Goal: Transaction & Acquisition: Purchase product/service

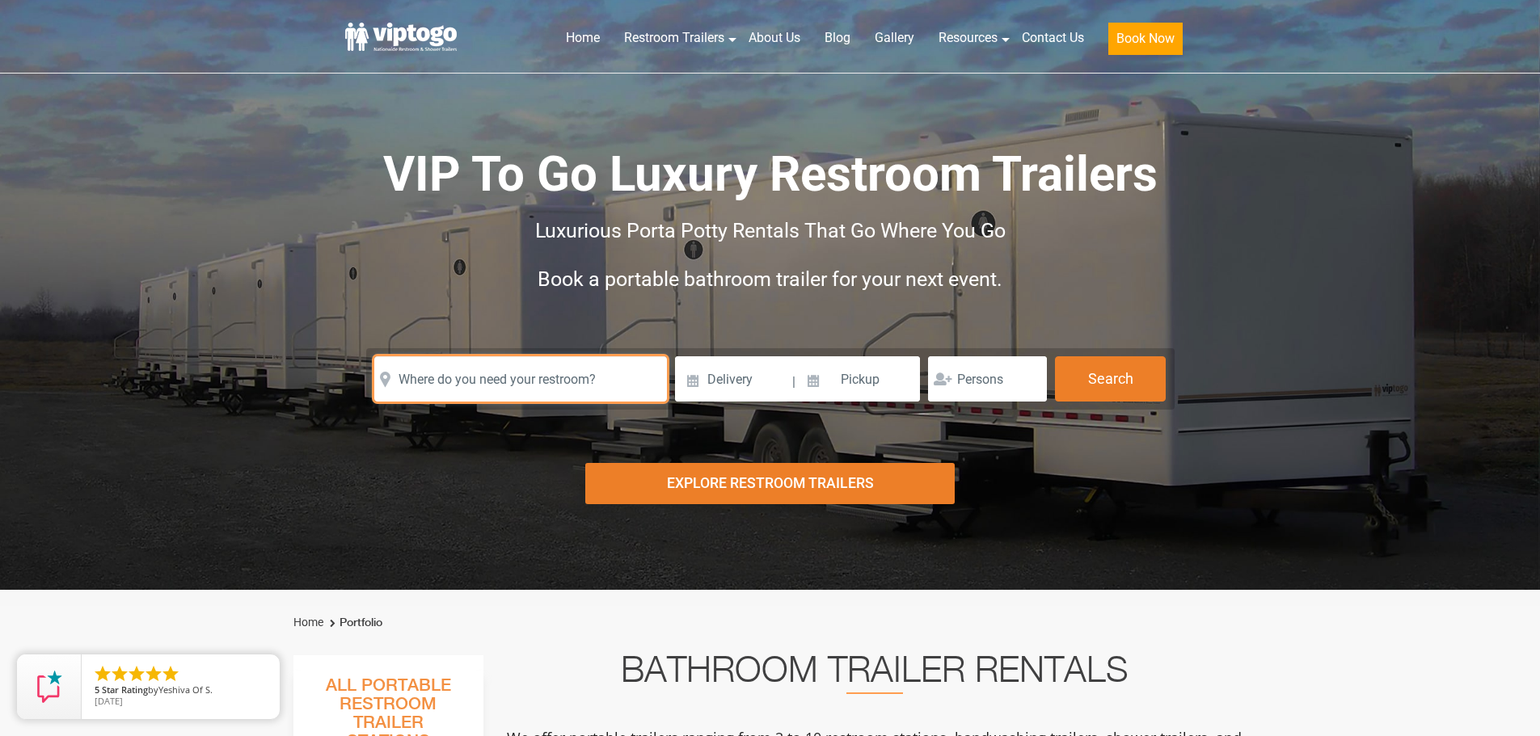
click at [488, 386] on input "text" at bounding box center [520, 378] width 293 height 45
paste input "Repauno Ave, Paulsboro, New Jersey 08027"
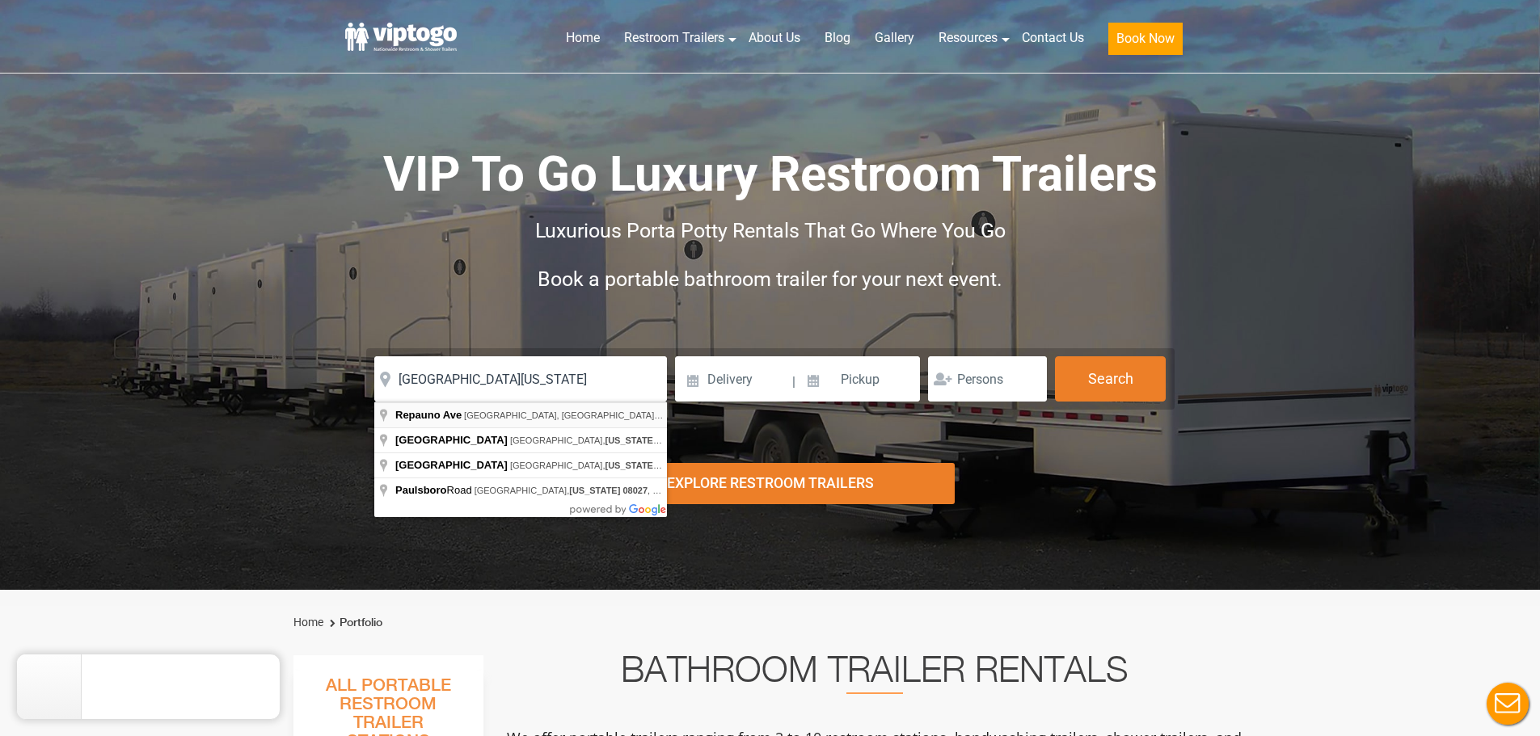
type input "Repauno Ave, Gibbstown, NJ, USA"
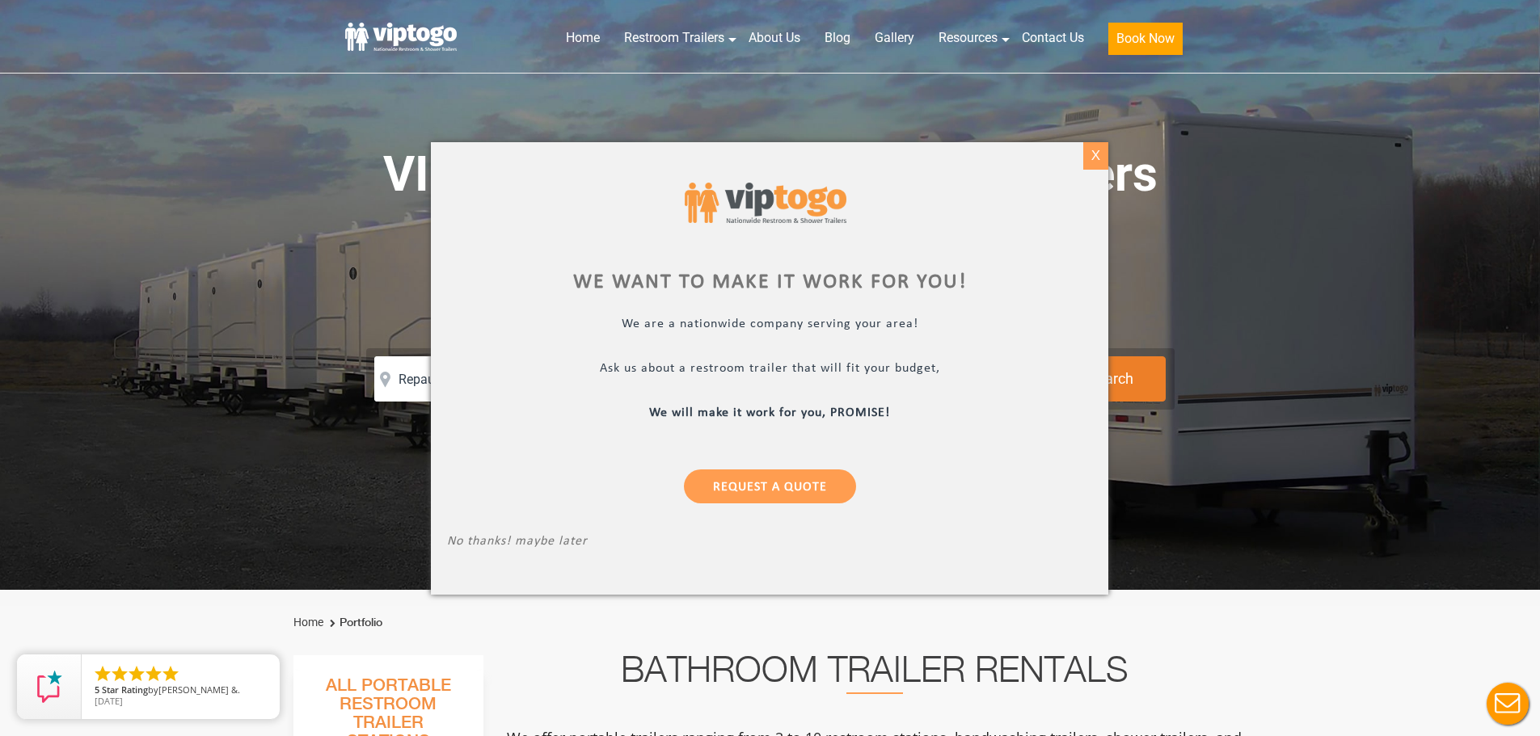
click at [1096, 160] on div "X" at bounding box center [1095, 155] width 25 height 27
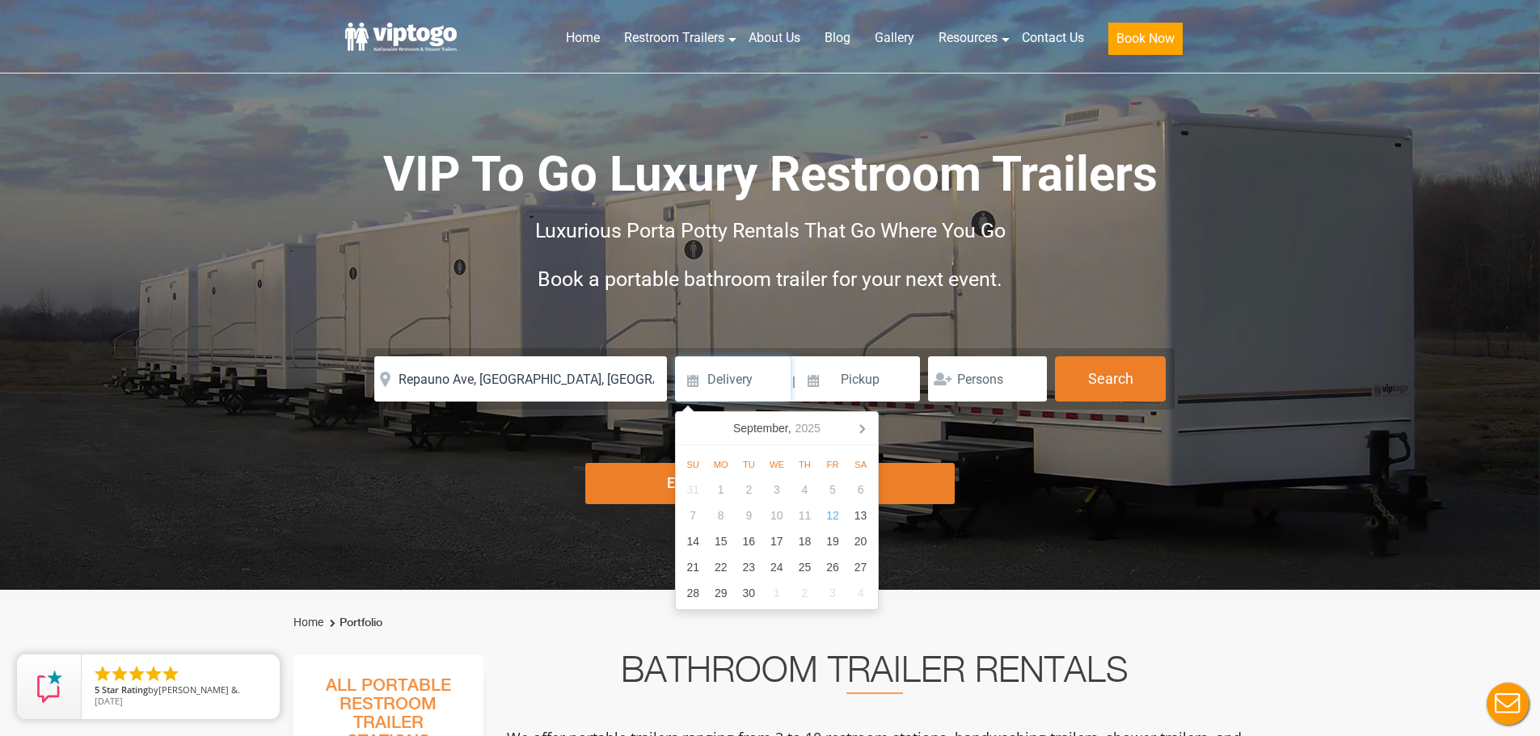
click at [732, 380] on input at bounding box center [733, 378] width 116 height 45
click at [860, 425] on icon at bounding box center [862, 429] width 4 height 8
click at [799, 512] on div "9" at bounding box center [804, 516] width 28 height 26
type input "10/09/2025"
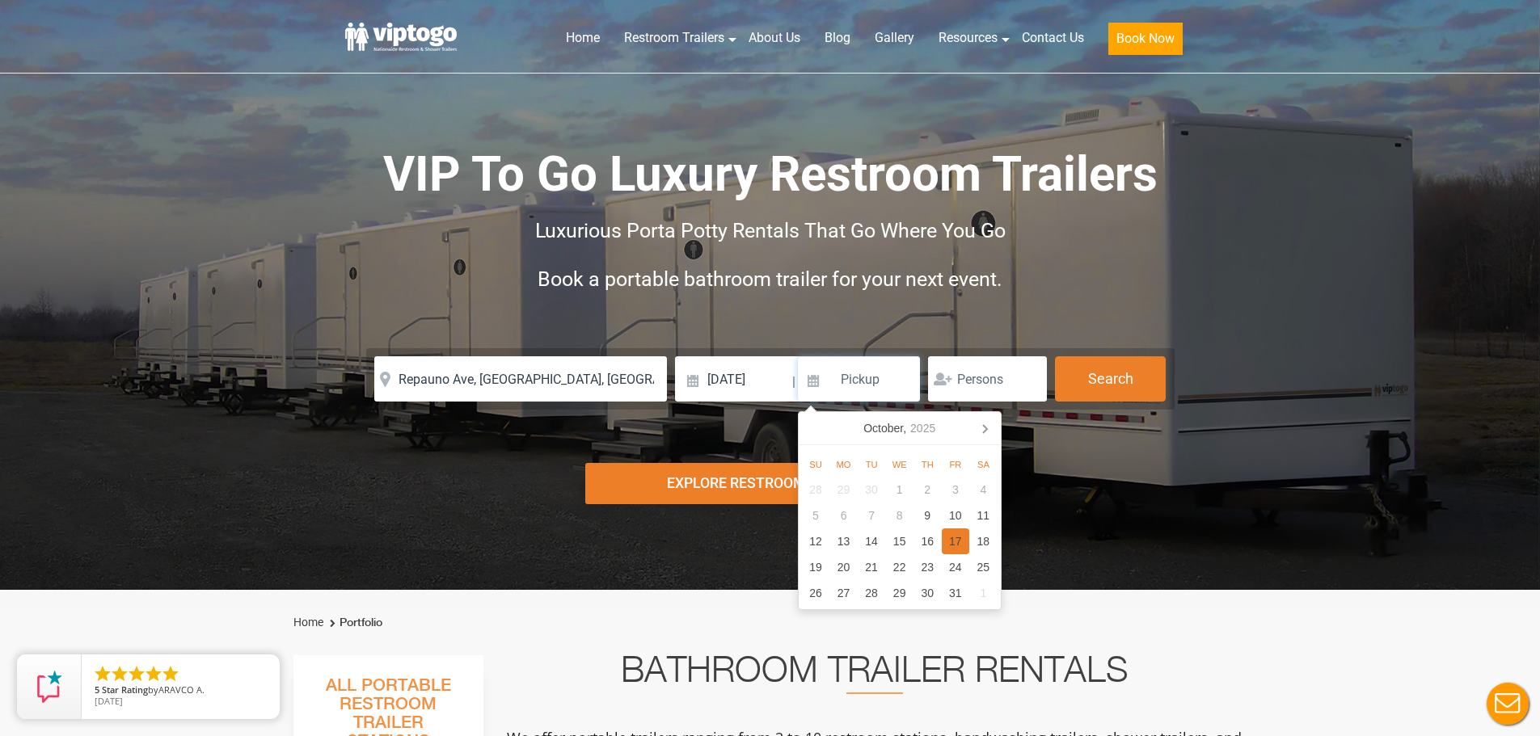
click at [958, 540] on div "17" at bounding box center [956, 542] width 28 height 26
type input "10/17/2025"
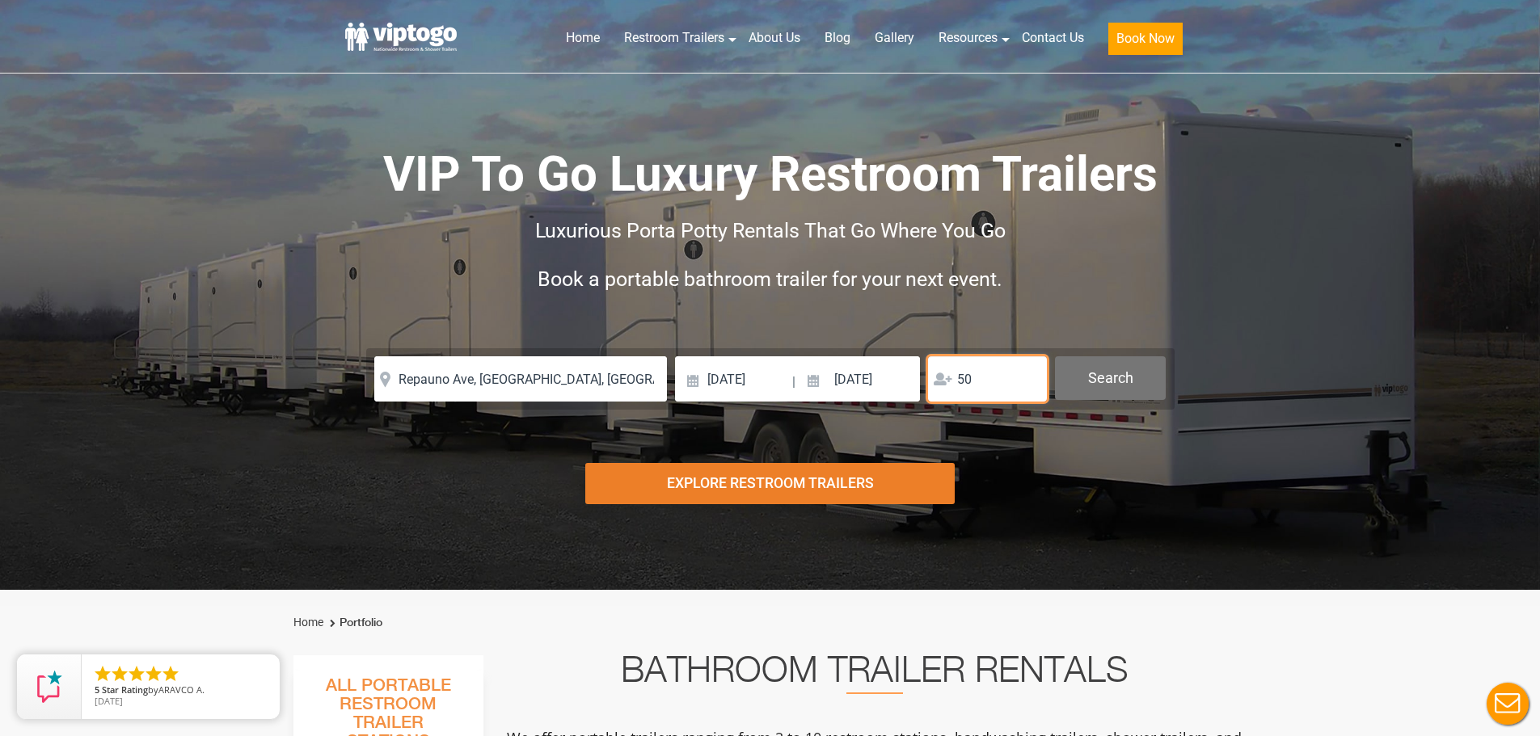
type input "50"
click at [1097, 383] on button "Search" at bounding box center [1110, 378] width 111 height 44
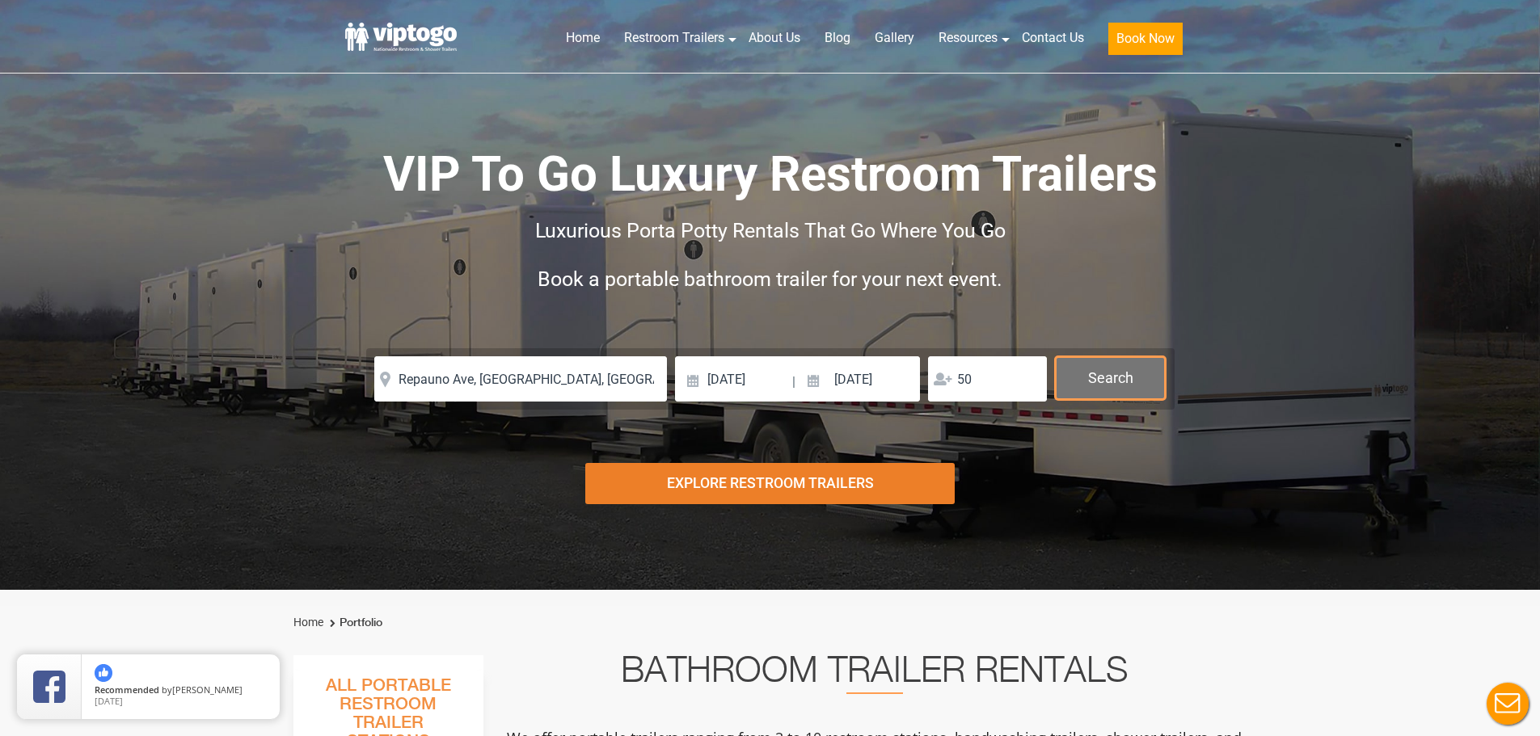
click at [1120, 378] on button "Search" at bounding box center [1110, 378] width 111 height 44
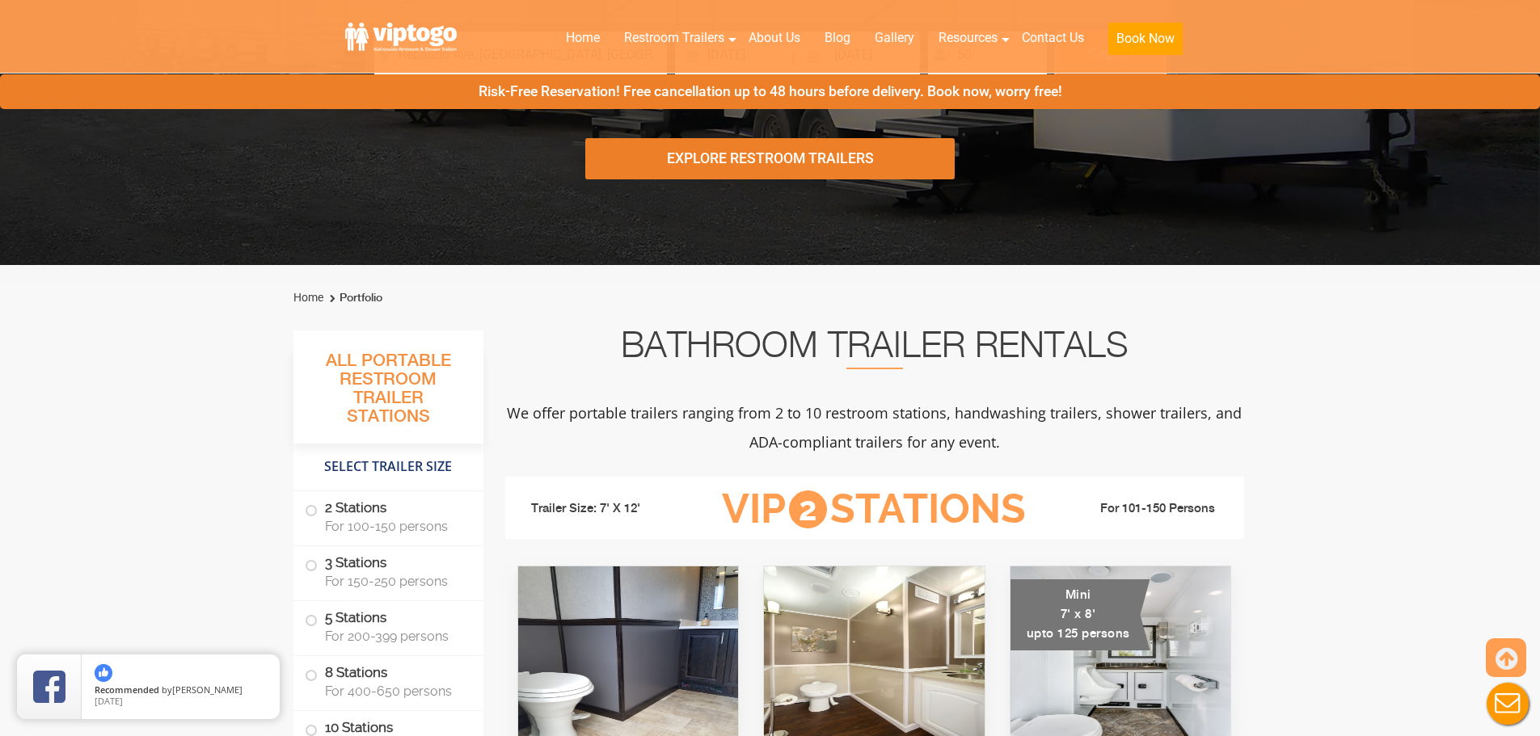
scroll to position [162, 0]
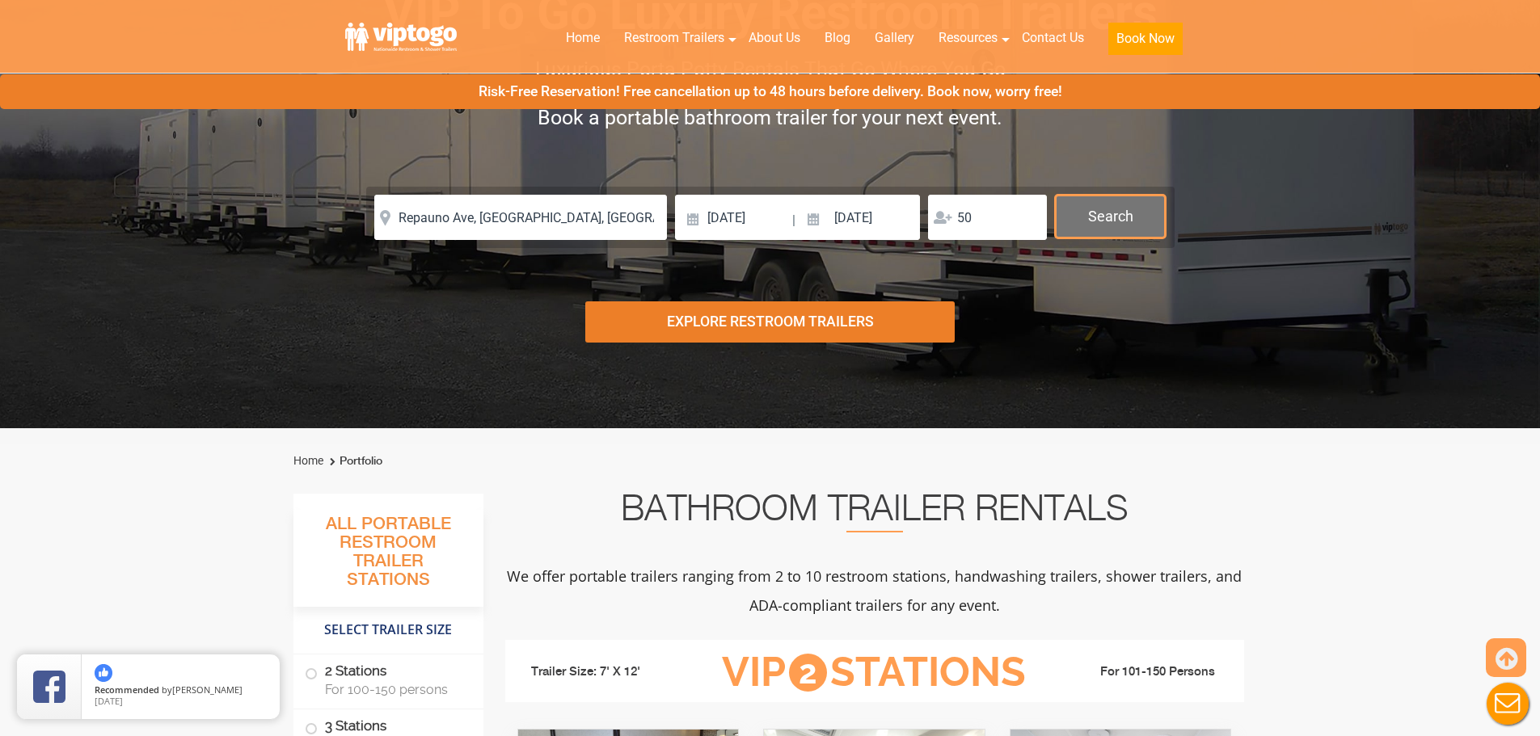
click at [1096, 223] on button "Search" at bounding box center [1110, 217] width 111 height 44
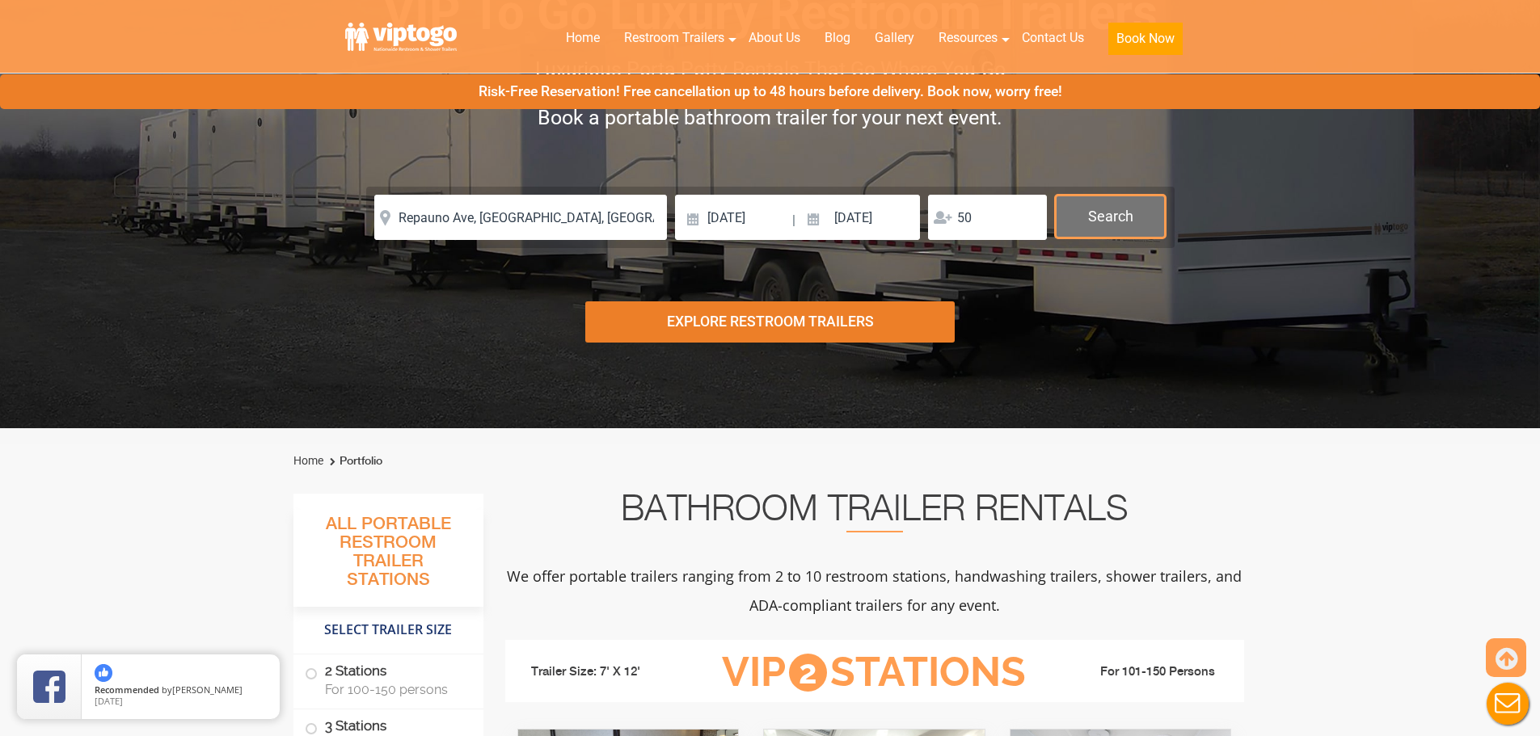
click at [1096, 223] on button "Search" at bounding box center [1110, 217] width 111 height 44
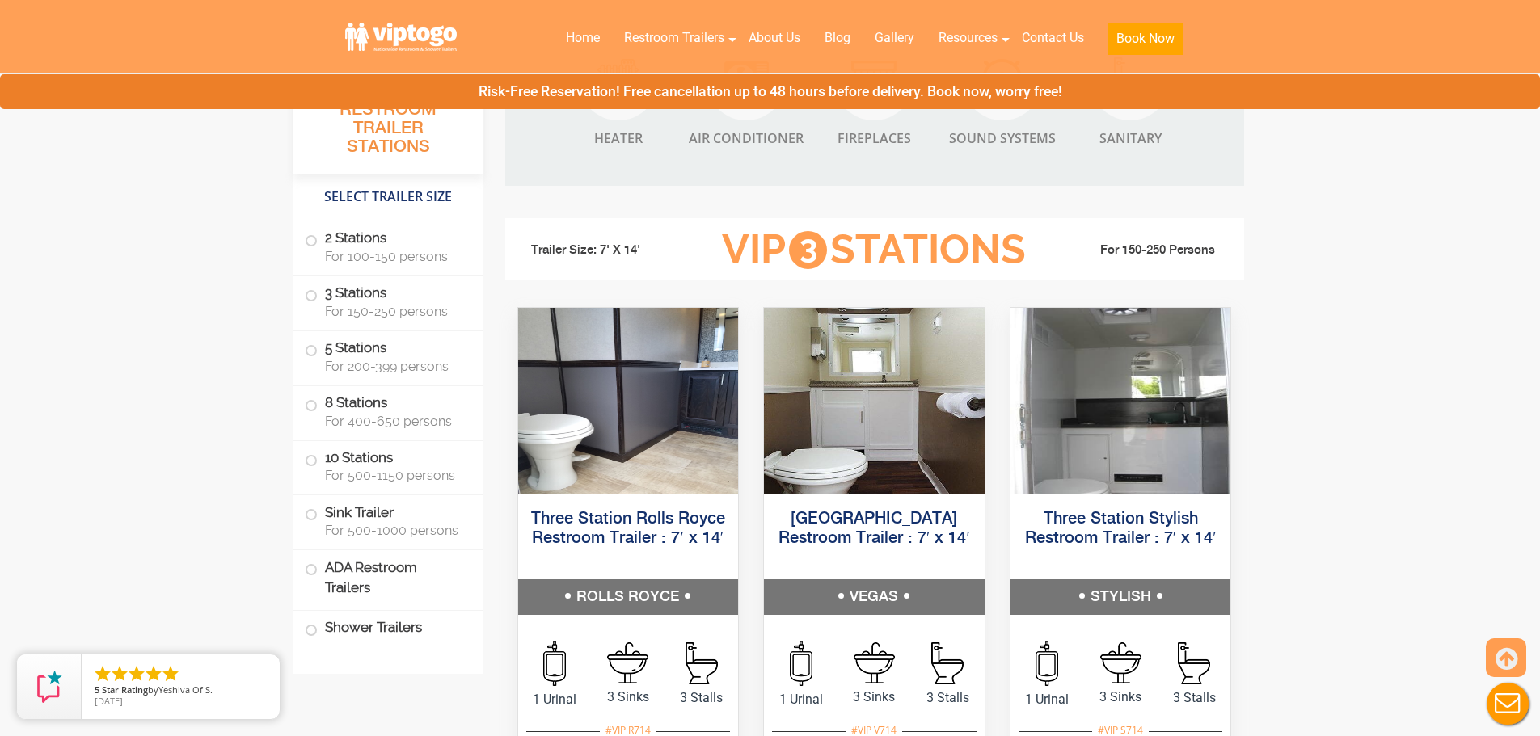
scroll to position [1940, 0]
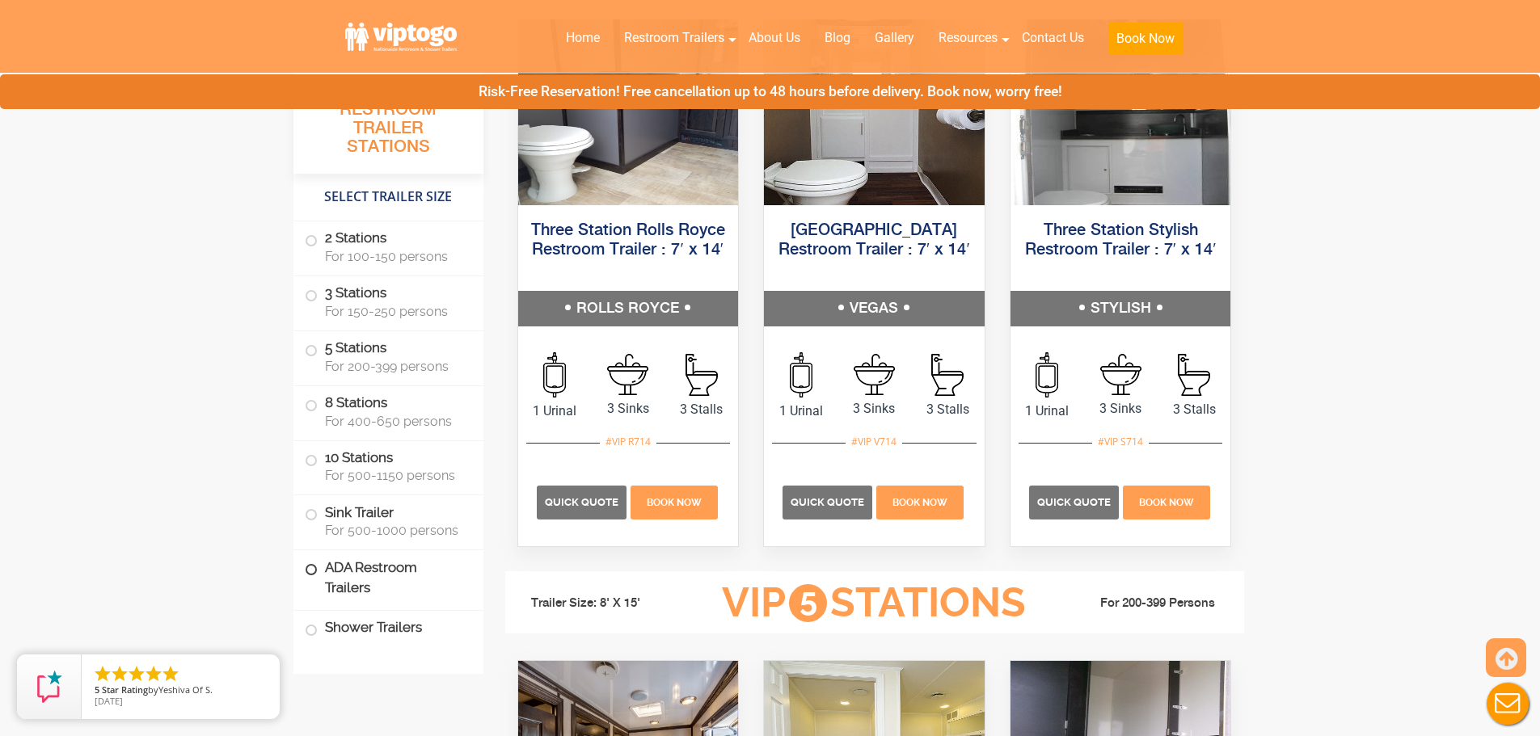
click at [411, 573] on label "ADA Restroom Trailers" at bounding box center [388, 577] width 167 height 55
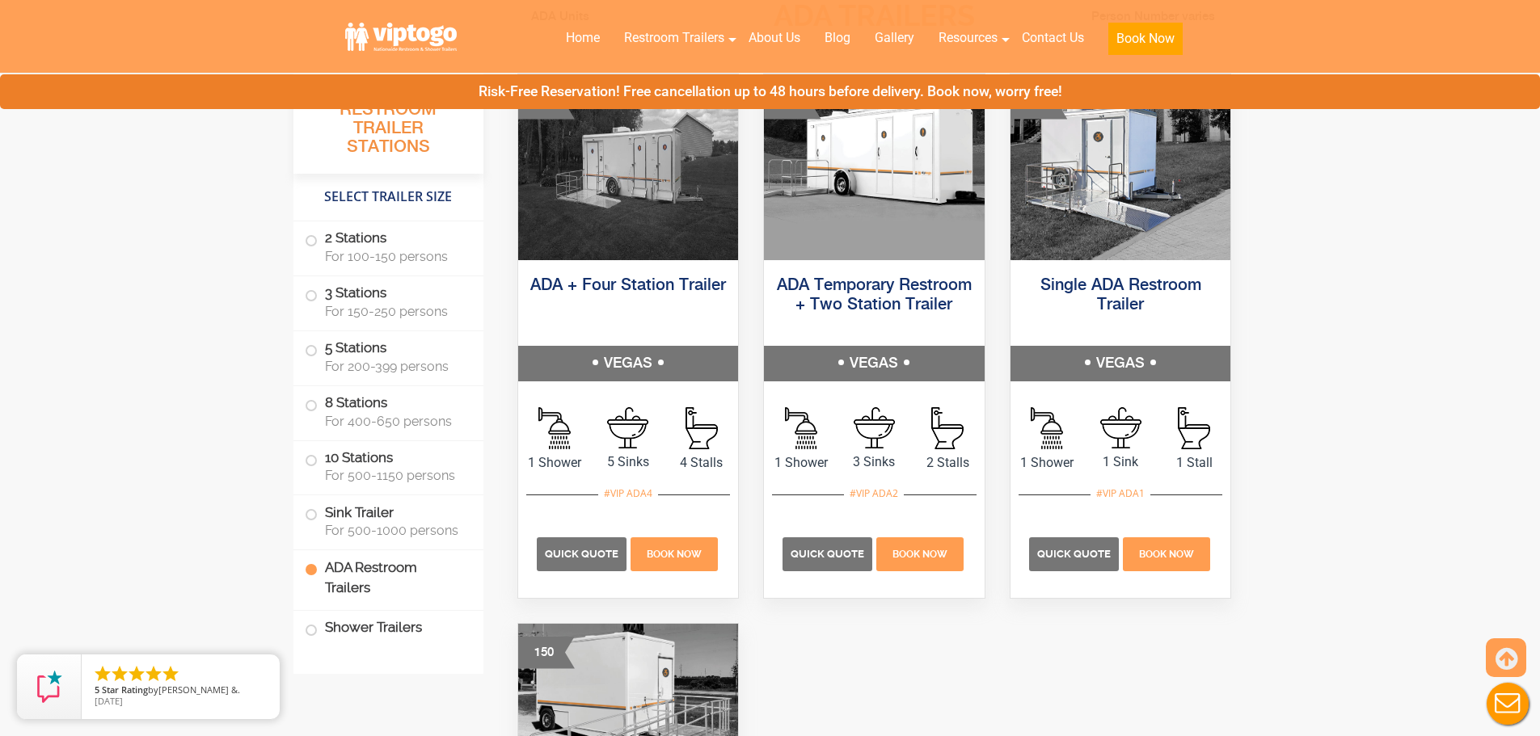
scroll to position [5035, 0]
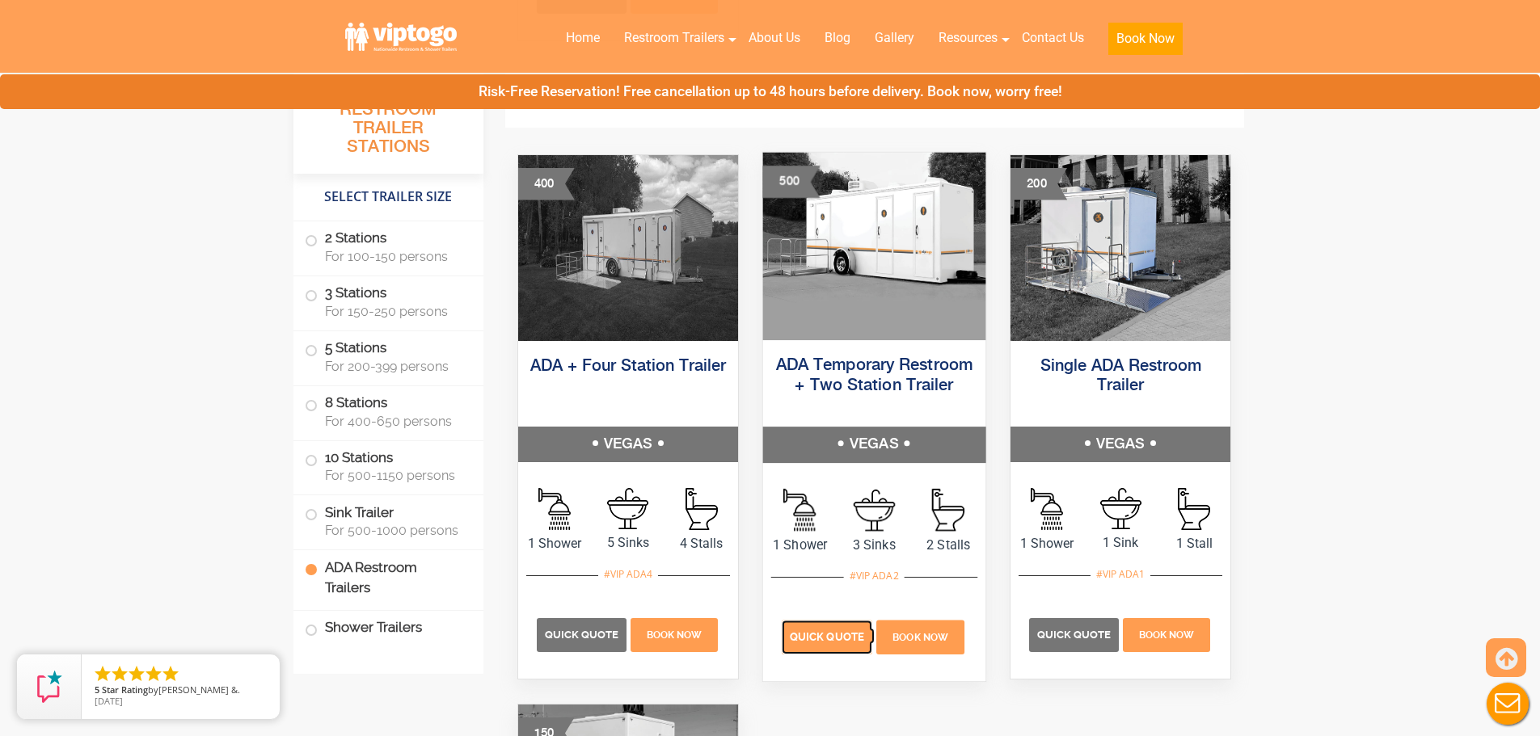
click at [832, 637] on span "Quick Quote" at bounding box center [827, 636] width 74 height 12
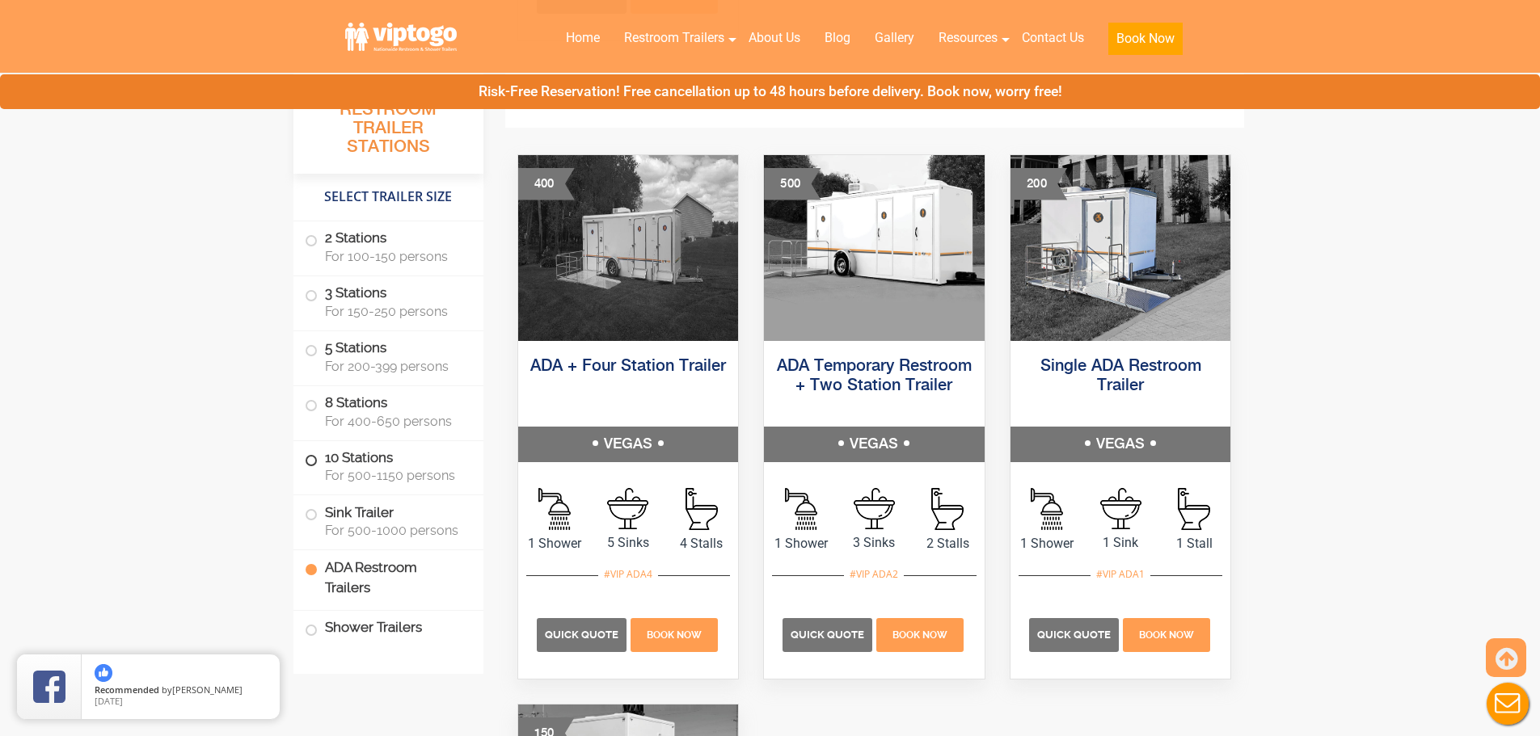
click at [385, 462] on label "10 Stations For 500-1150 persons" at bounding box center [388, 466] width 167 height 50
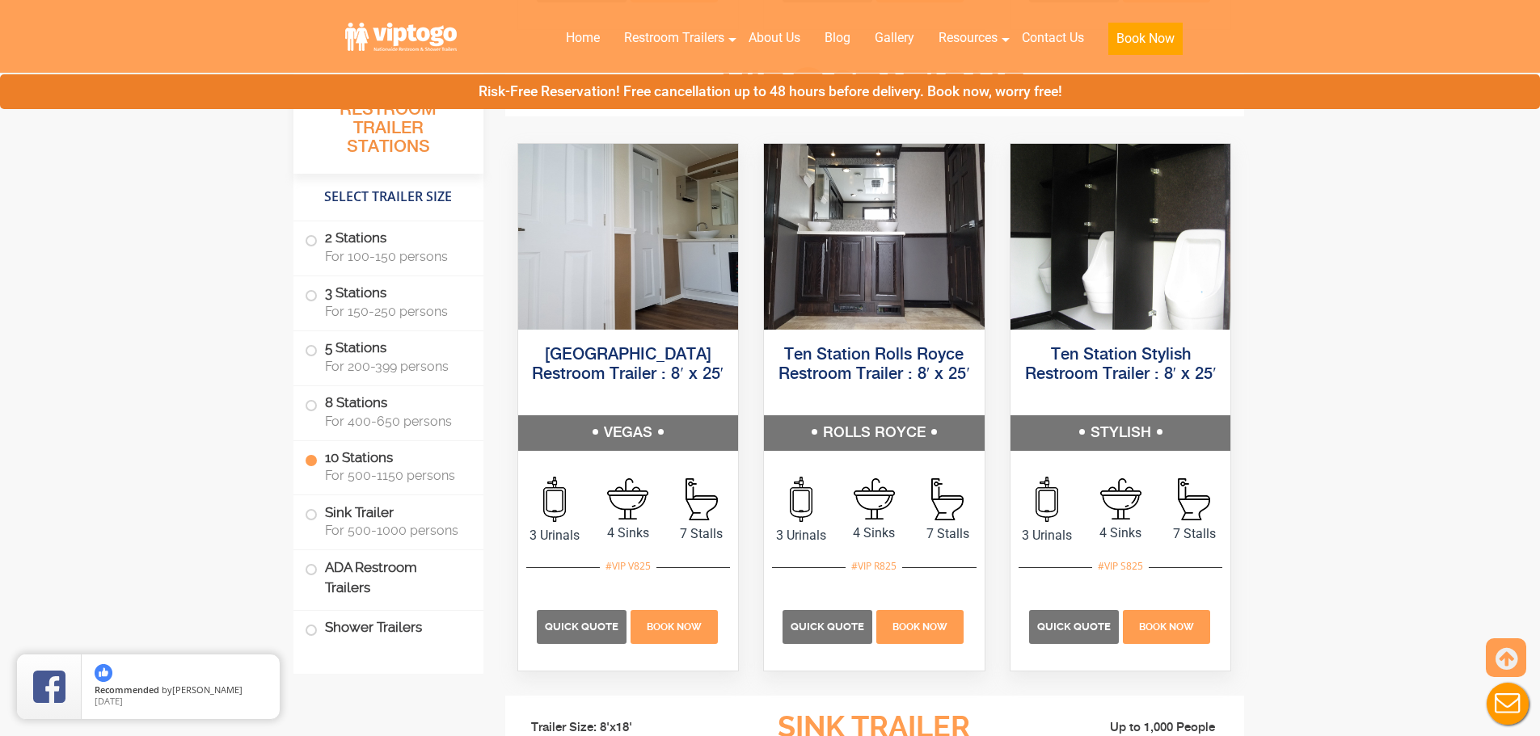
scroll to position [3729, 0]
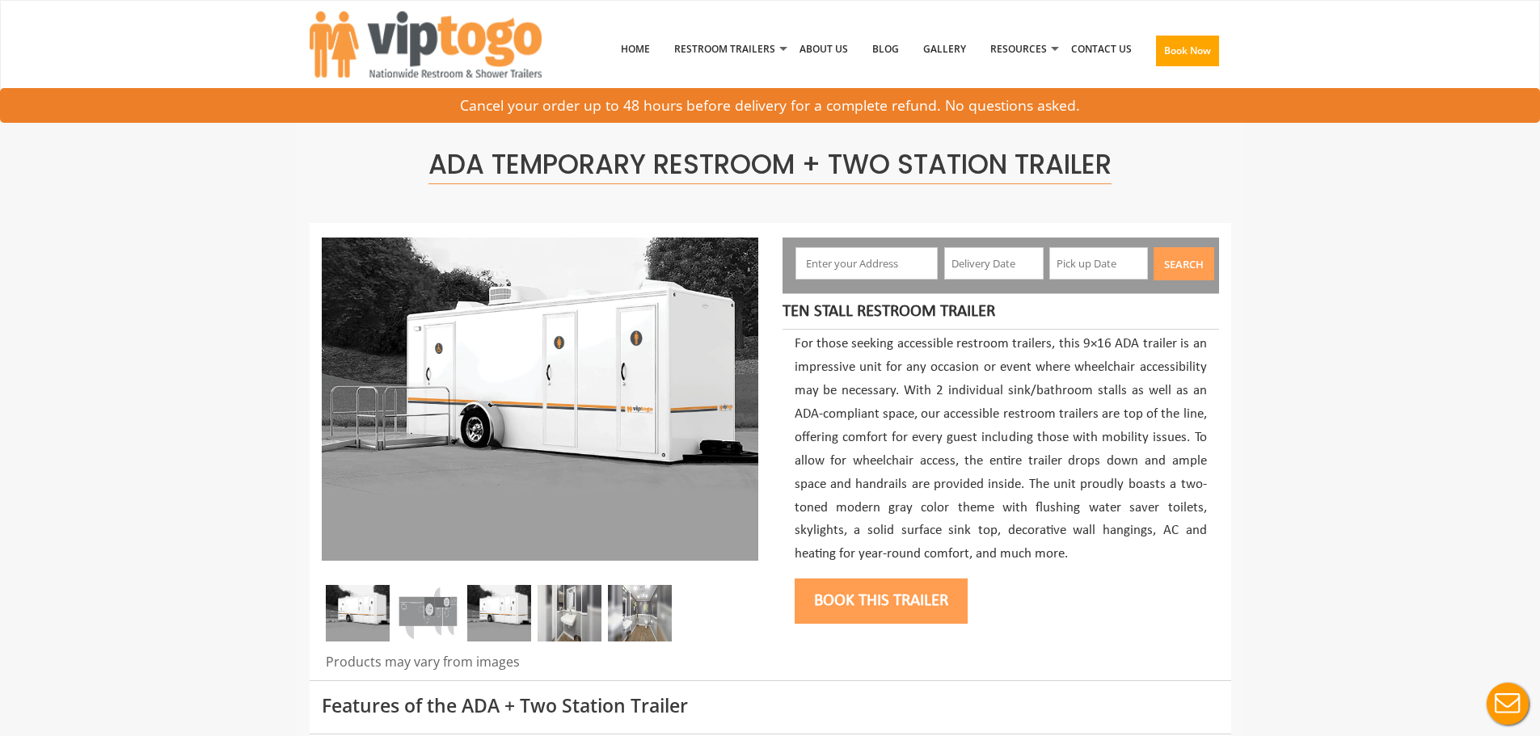
click at [864, 266] on input "text" at bounding box center [866, 263] width 142 height 32
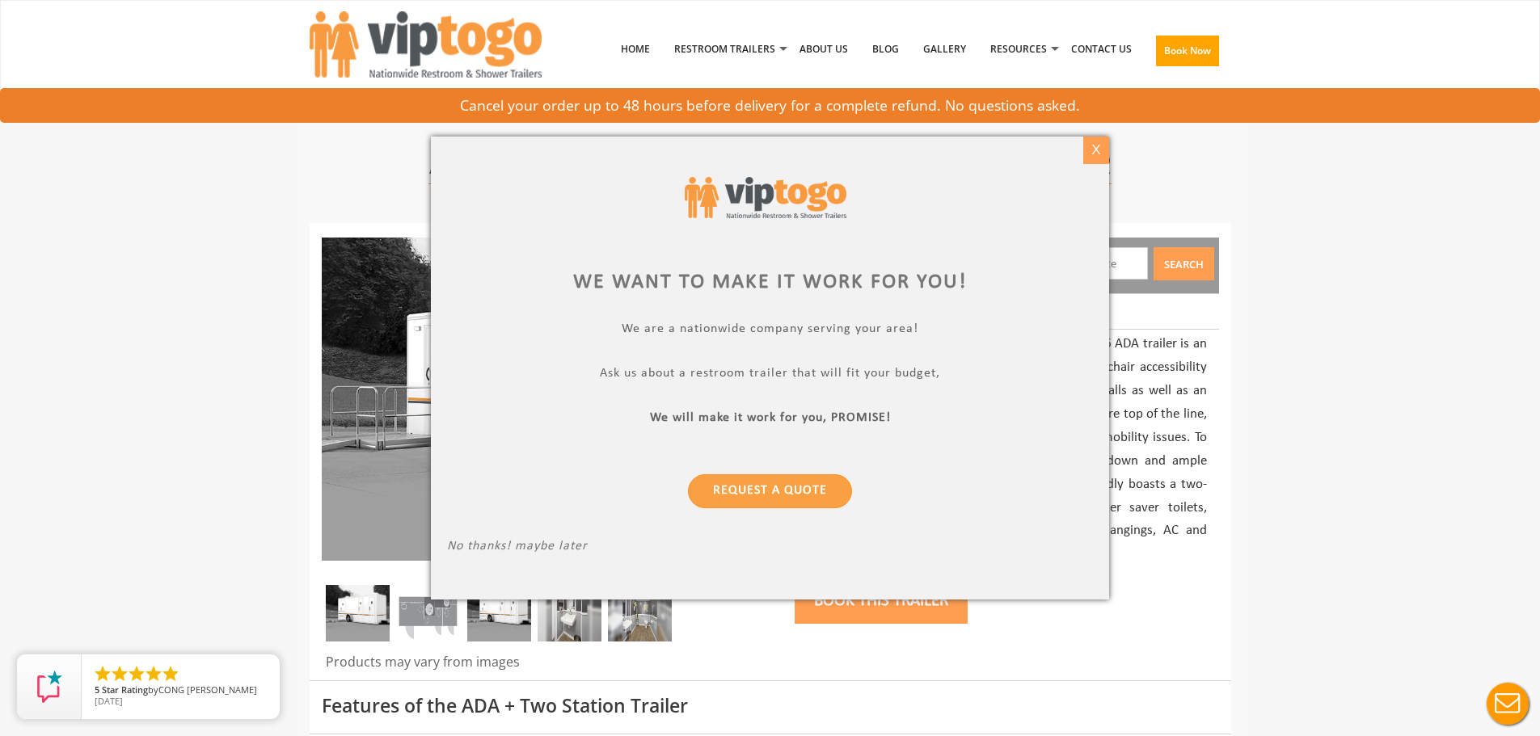
click at [1106, 156] on div "X" at bounding box center [1095, 150] width 25 height 27
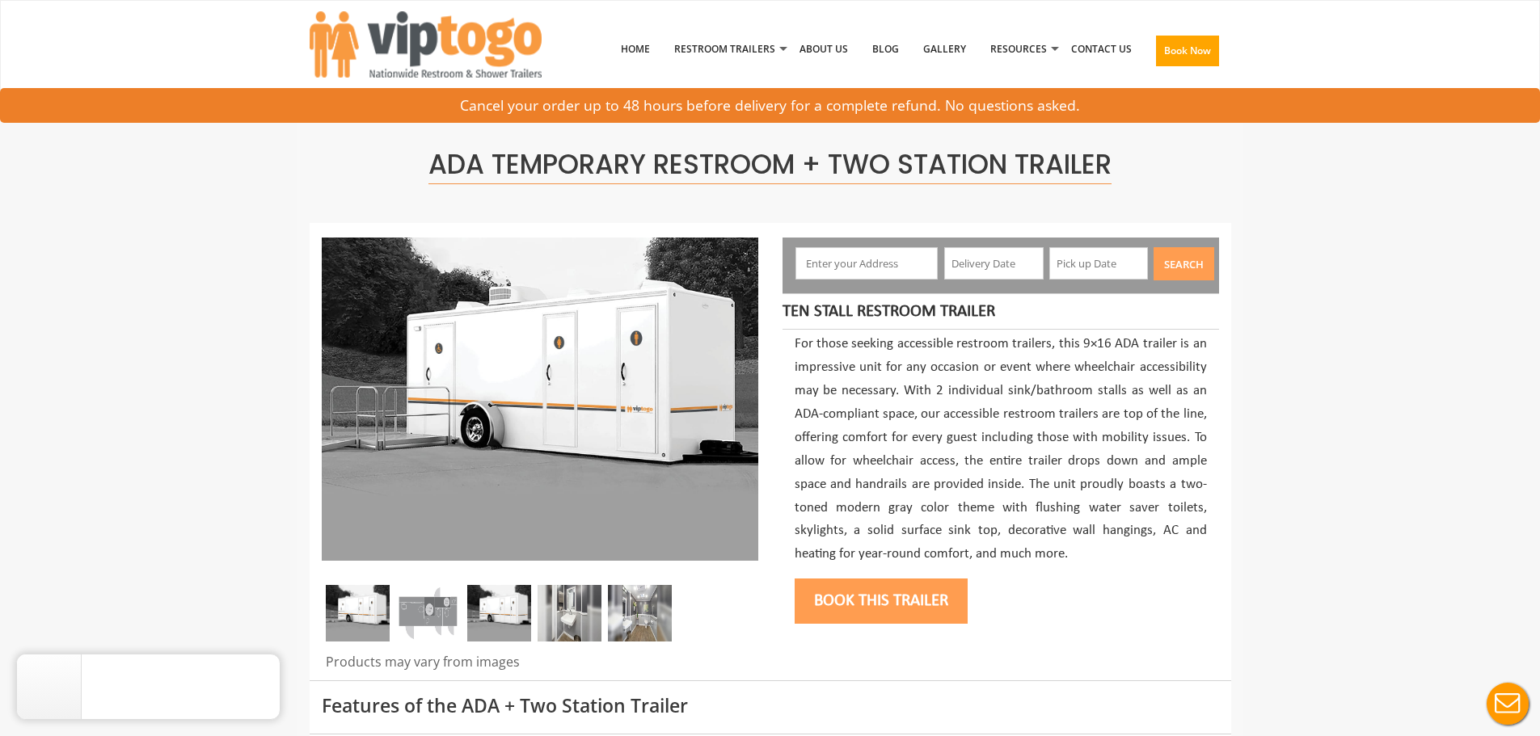
click at [840, 268] on input "text" at bounding box center [866, 263] width 142 height 32
paste input "[GEOGRAPHIC_DATA][US_STATE]"
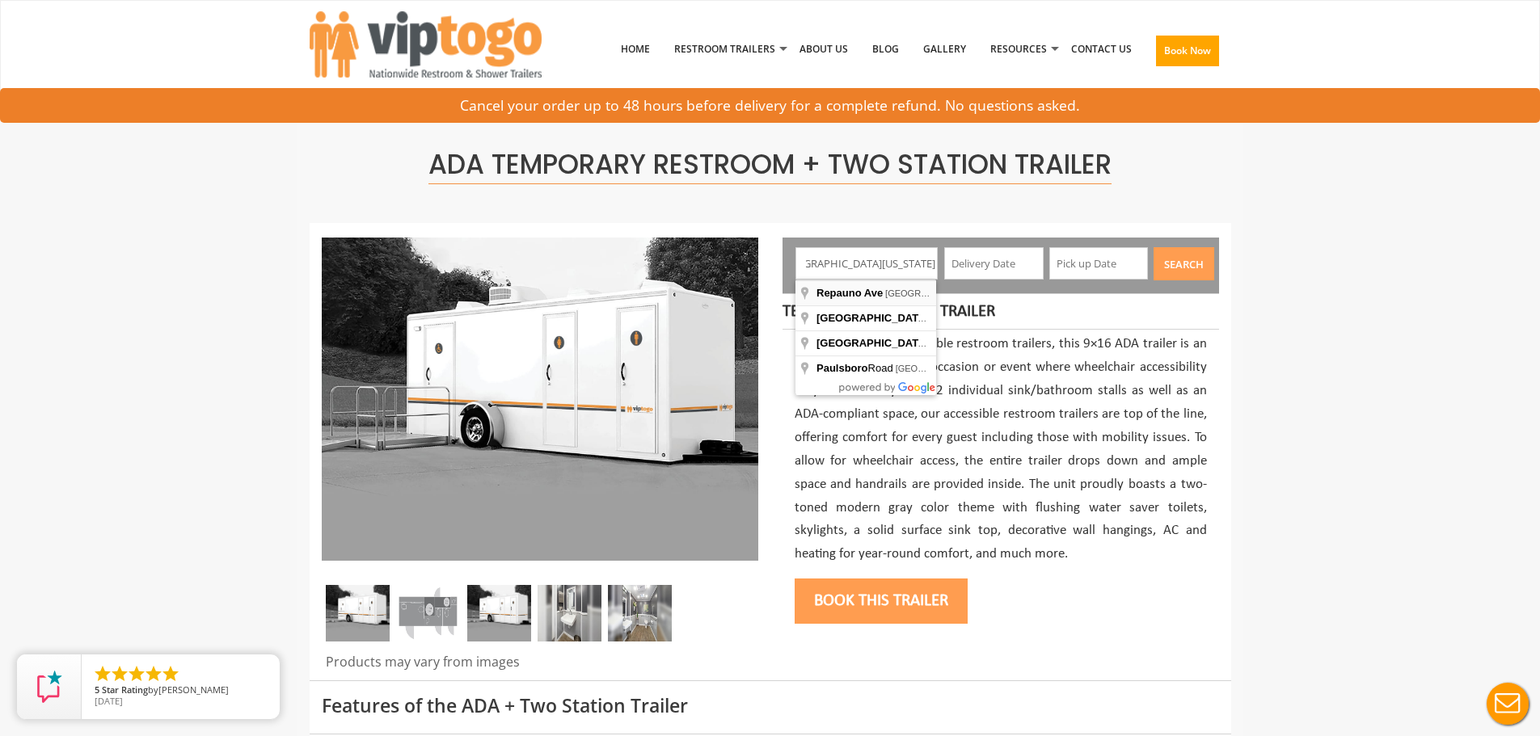
type input "Repauno Ave, [GEOGRAPHIC_DATA], [GEOGRAPHIC_DATA], [GEOGRAPHIC_DATA]"
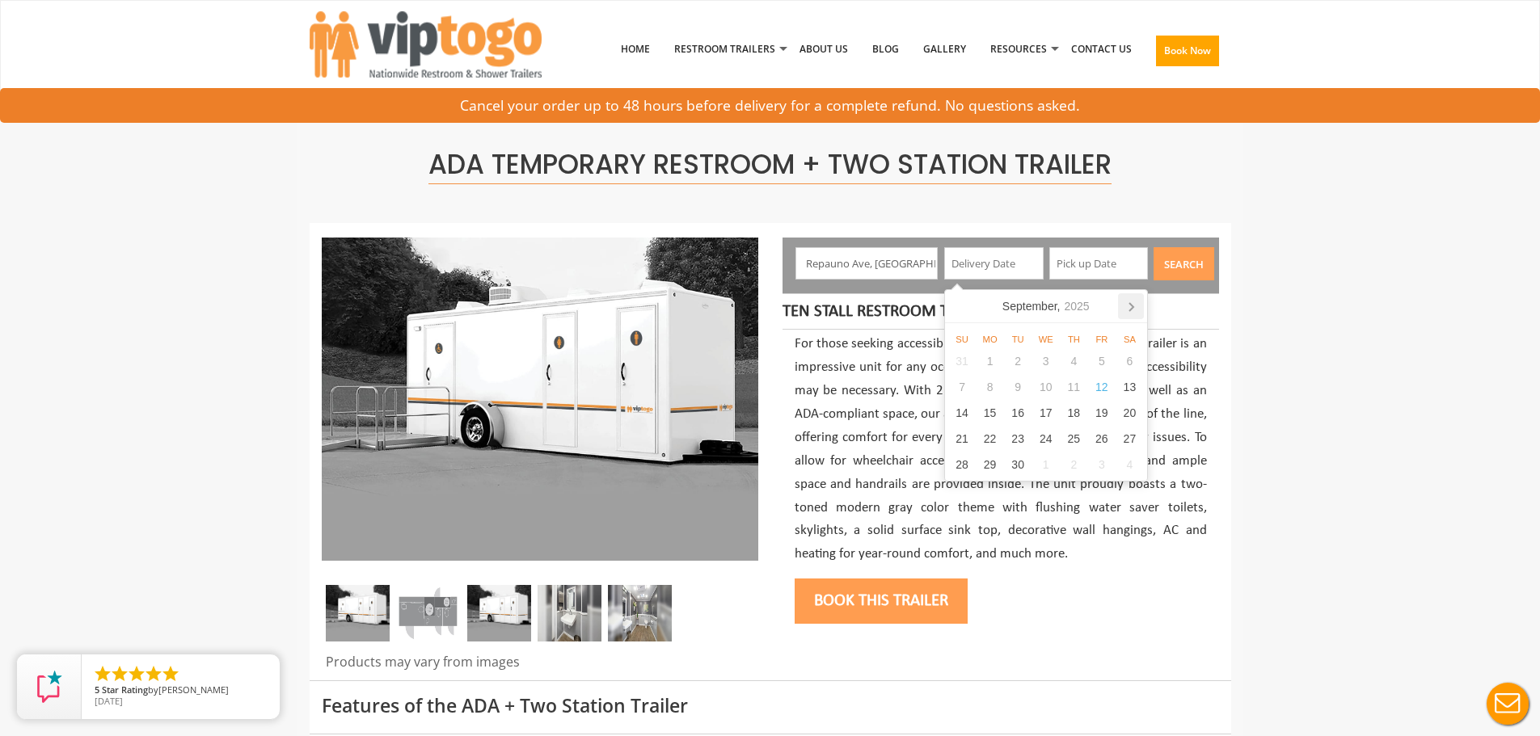
click at [1133, 307] on icon at bounding box center [1131, 307] width 4 height 8
click at [1073, 385] on div "9" at bounding box center [1074, 387] width 28 height 26
type input "[DATE]"
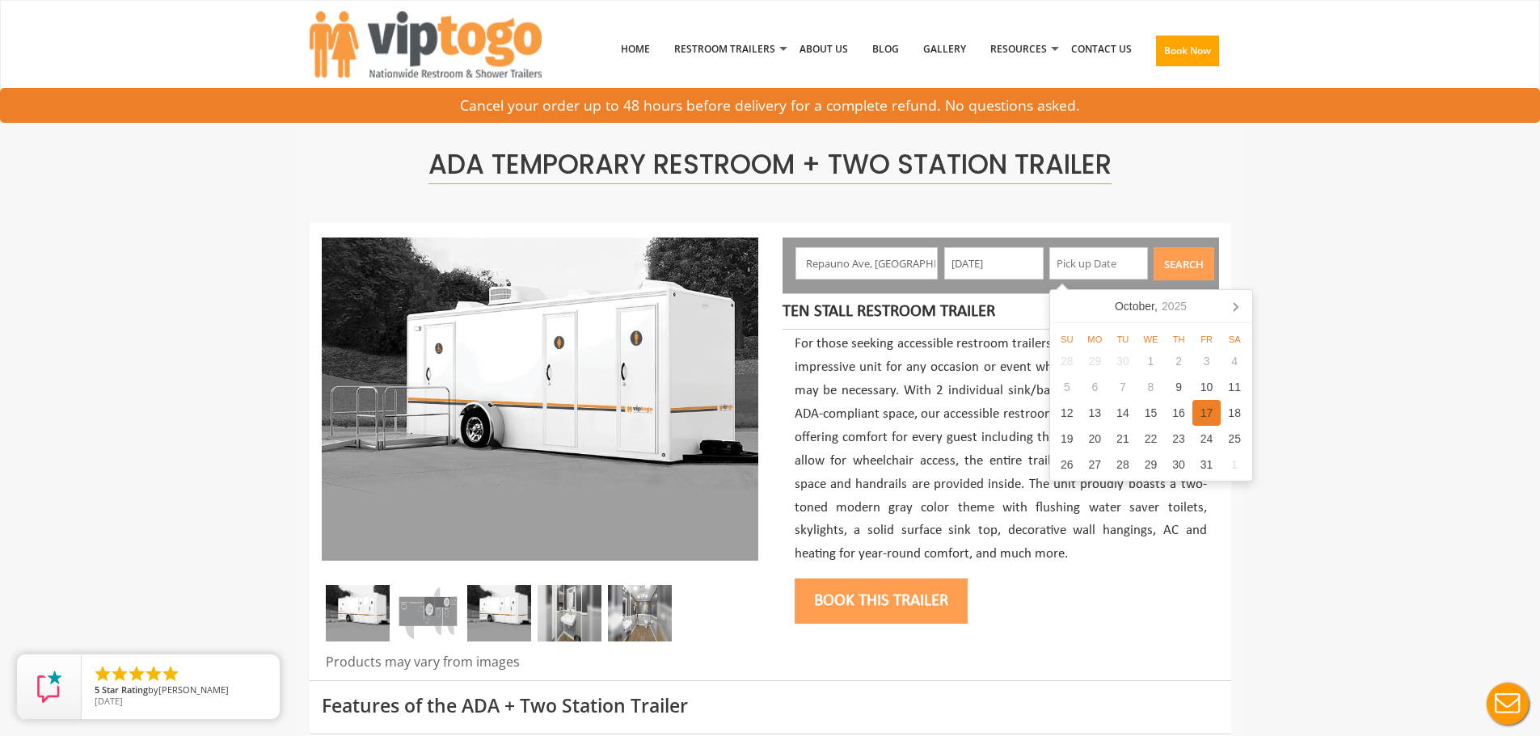
click at [1209, 416] on div "17" at bounding box center [1206, 413] width 28 height 26
type input "[DATE]"
click at [1182, 268] on button "Search" at bounding box center [1183, 263] width 61 height 33
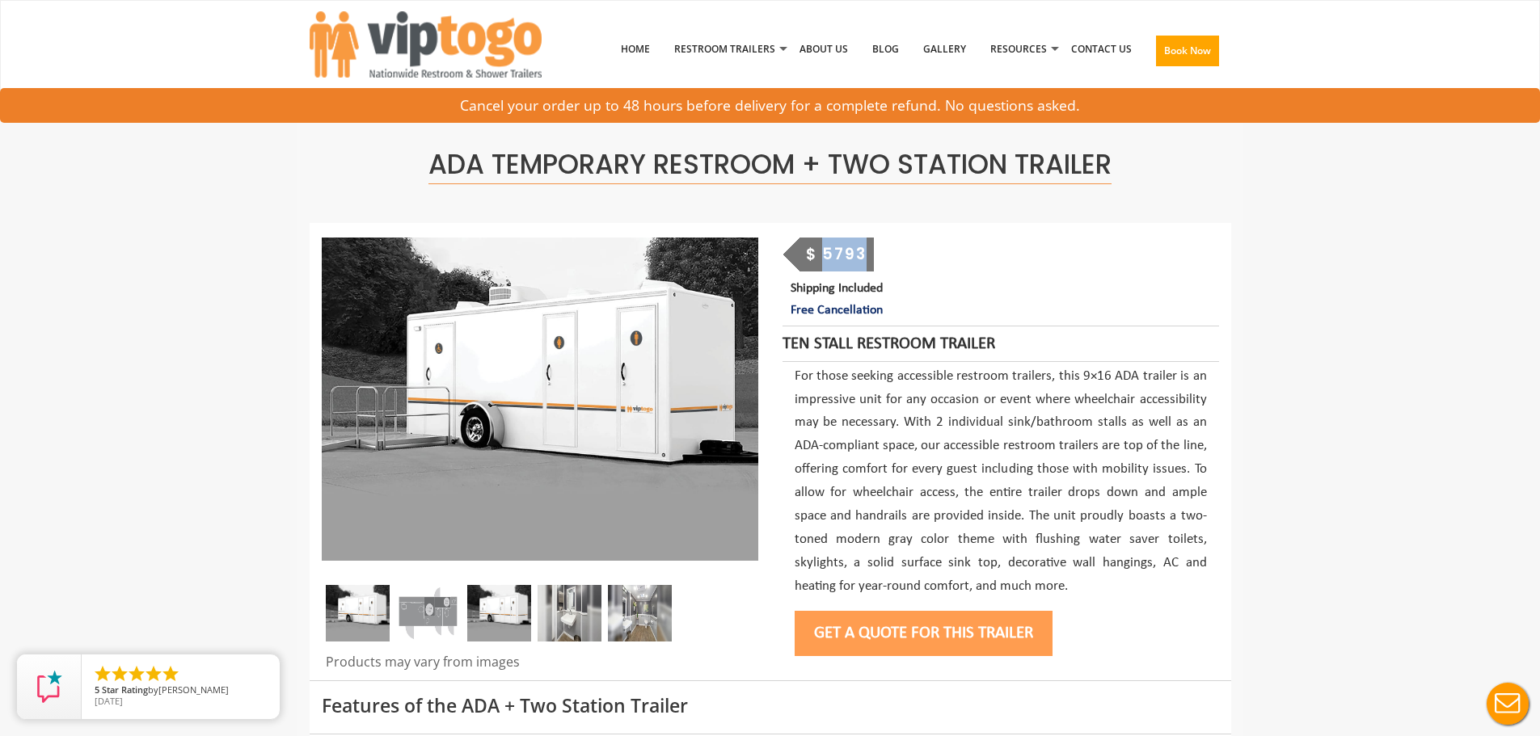
drag, startPoint x: 826, startPoint y: 254, endPoint x: 895, endPoint y: 254, distance: 69.5
click at [895, 254] on div "$ 5793 Shipping Included Free Cancellation" at bounding box center [1000, 280] width 436 height 84
click at [1001, 267] on div "$ 5793 Shipping Included Free Cancellation" at bounding box center [1000, 280] width 436 height 84
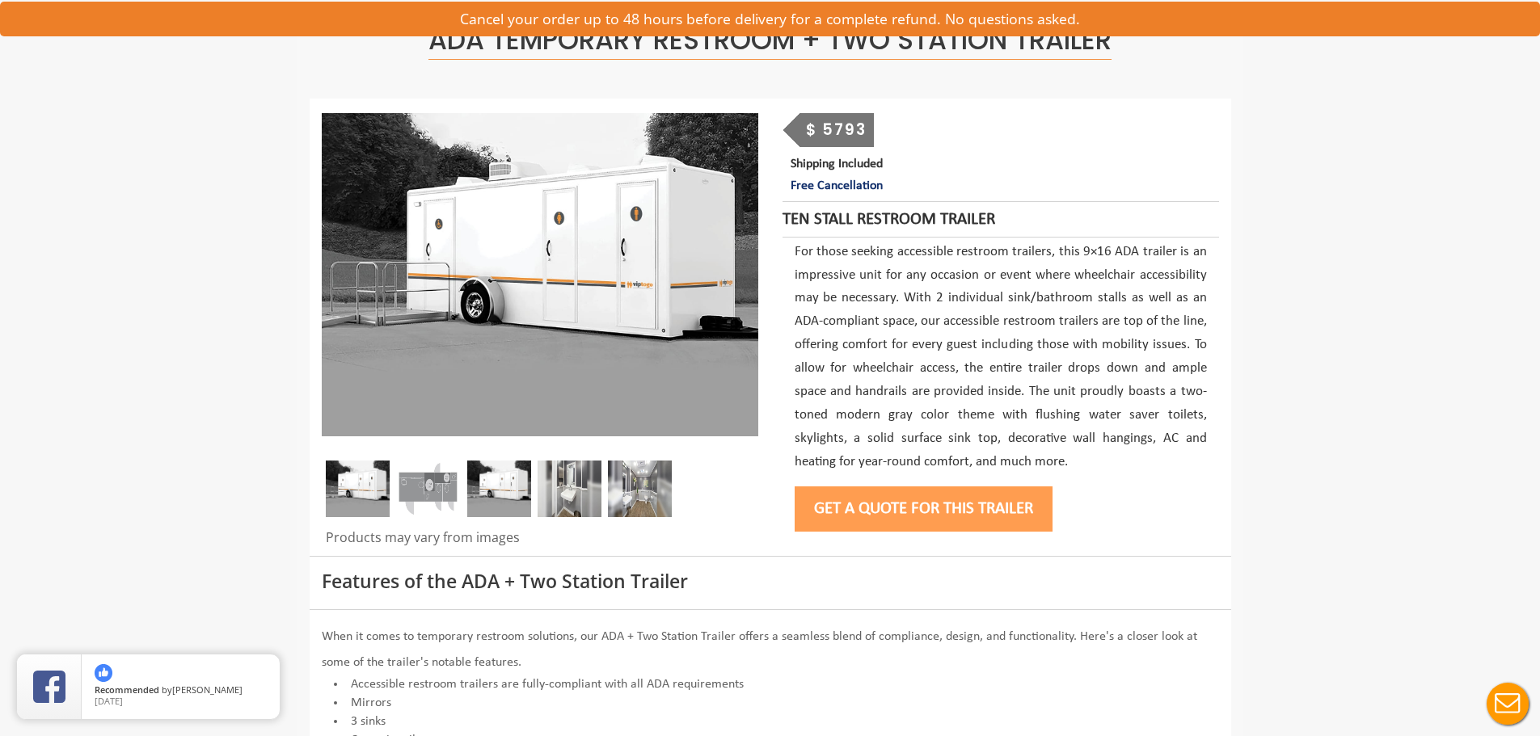
scroll to position [162, 0]
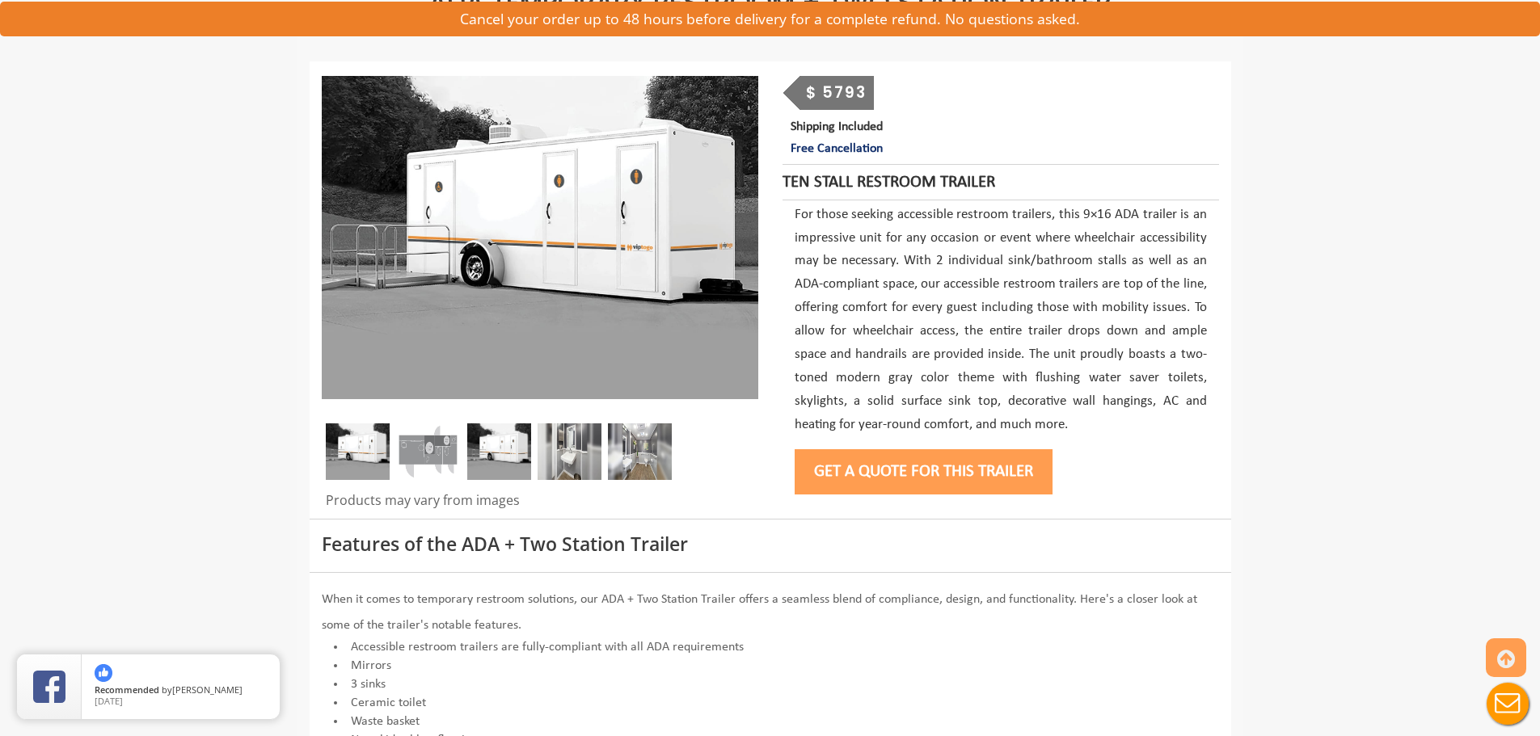
click at [464, 451] on div at bounding box center [540, 455] width 436 height 65
click at [497, 450] on img at bounding box center [499, 451] width 64 height 57
click at [563, 449] on img at bounding box center [569, 451] width 64 height 57
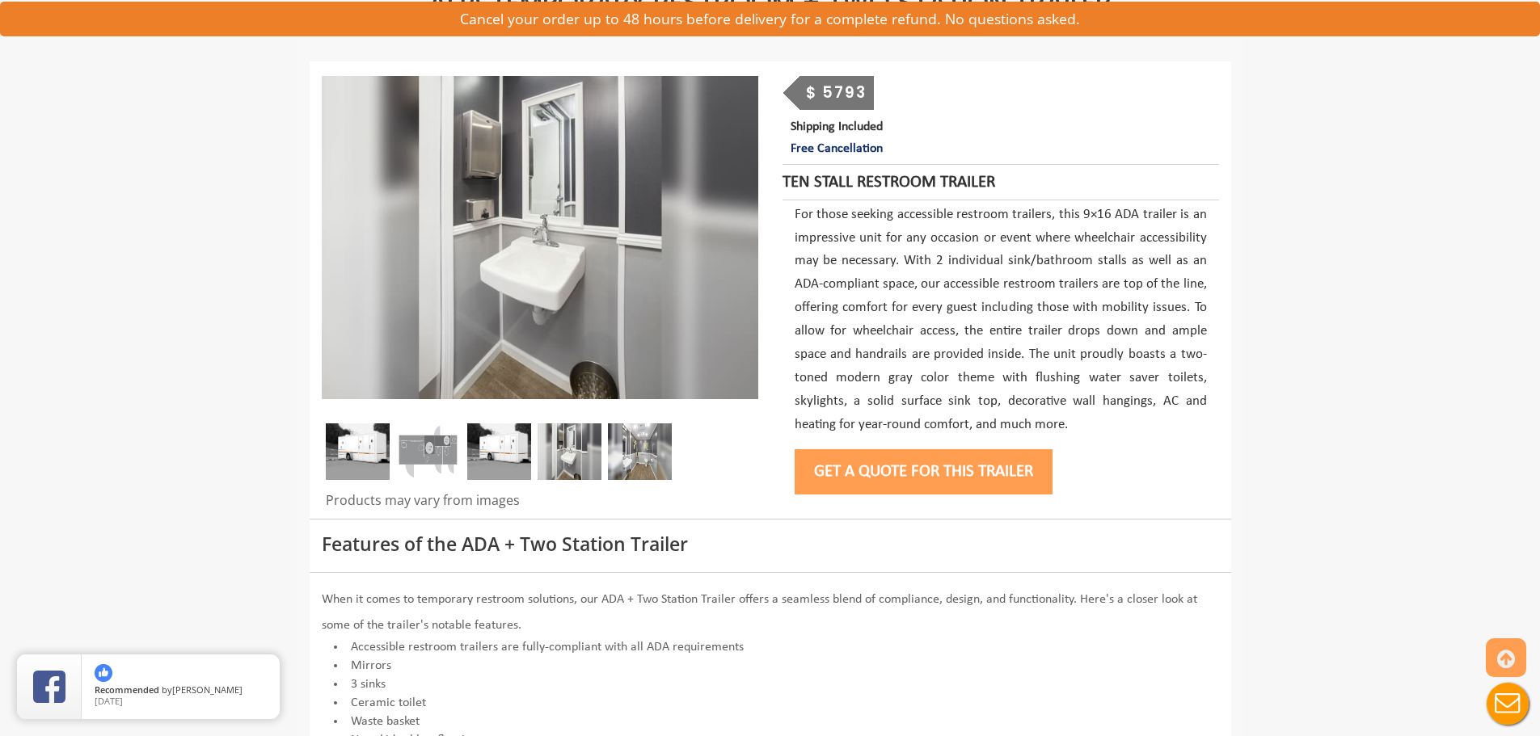
click at [638, 451] on img at bounding box center [640, 451] width 64 height 57
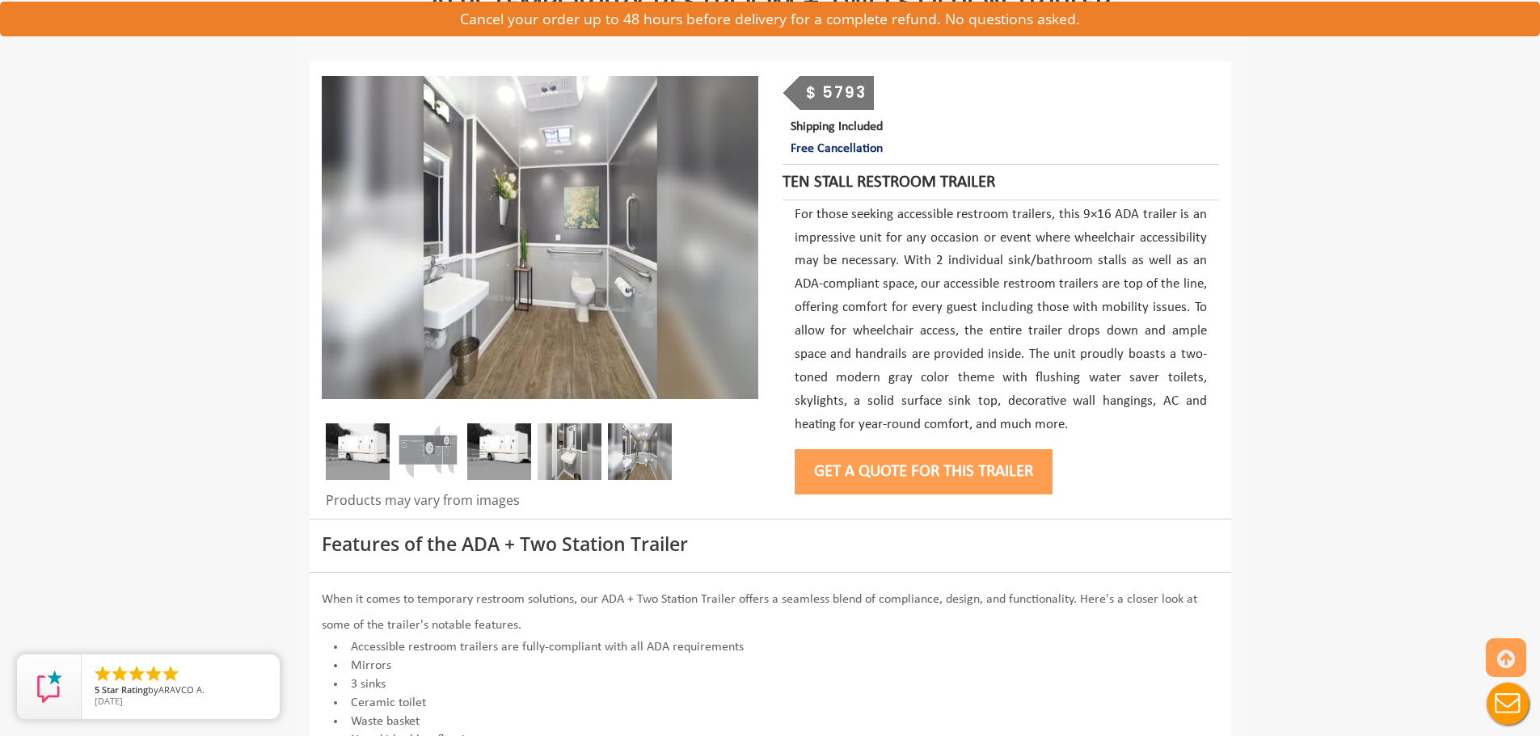
click at [416, 448] on img at bounding box center [428, 451] width 64 height 57
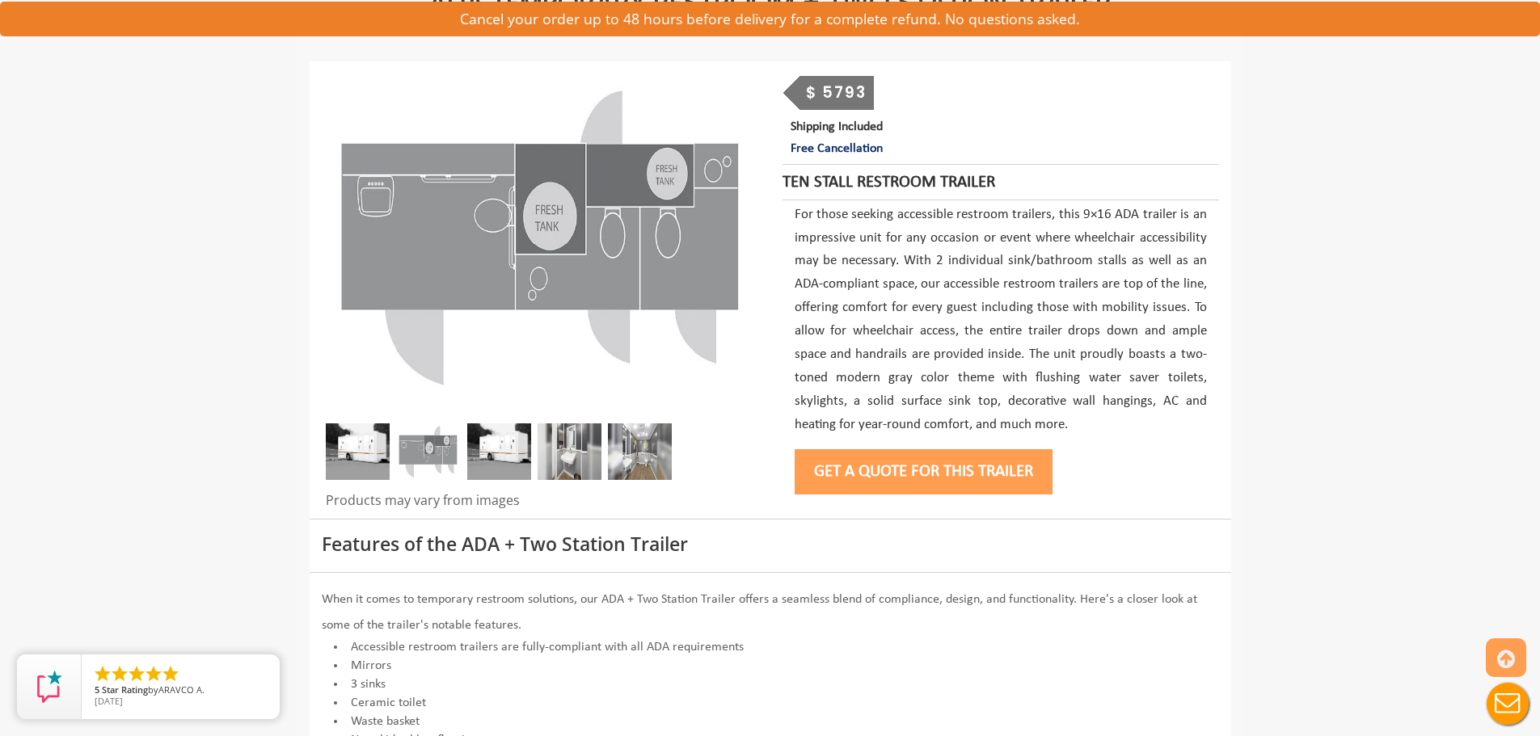
click at [344, 452] on img at bounding box center [358, 451] width 64 height 57
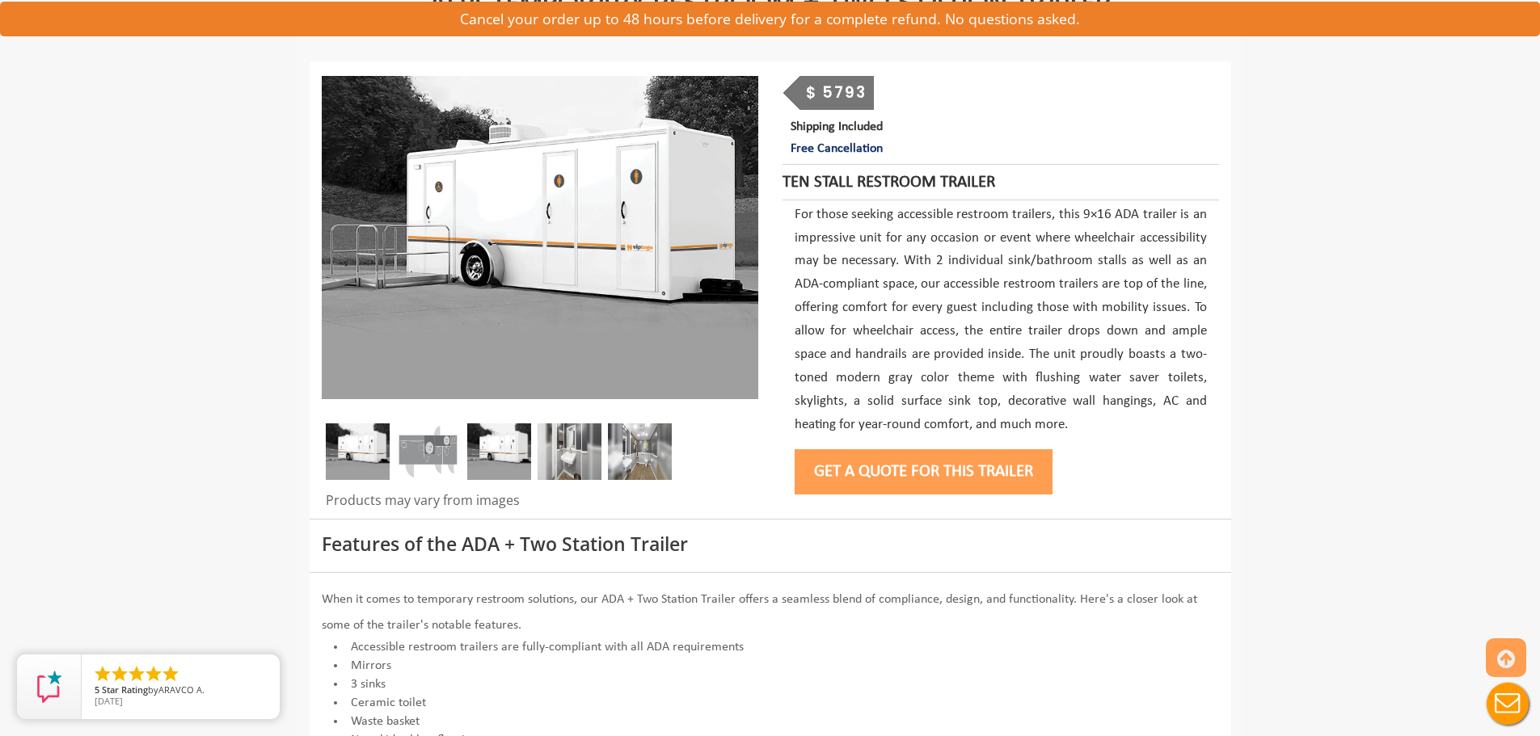
click at [408, 452] on img at bounding box center [428, 451] width 64 height 57
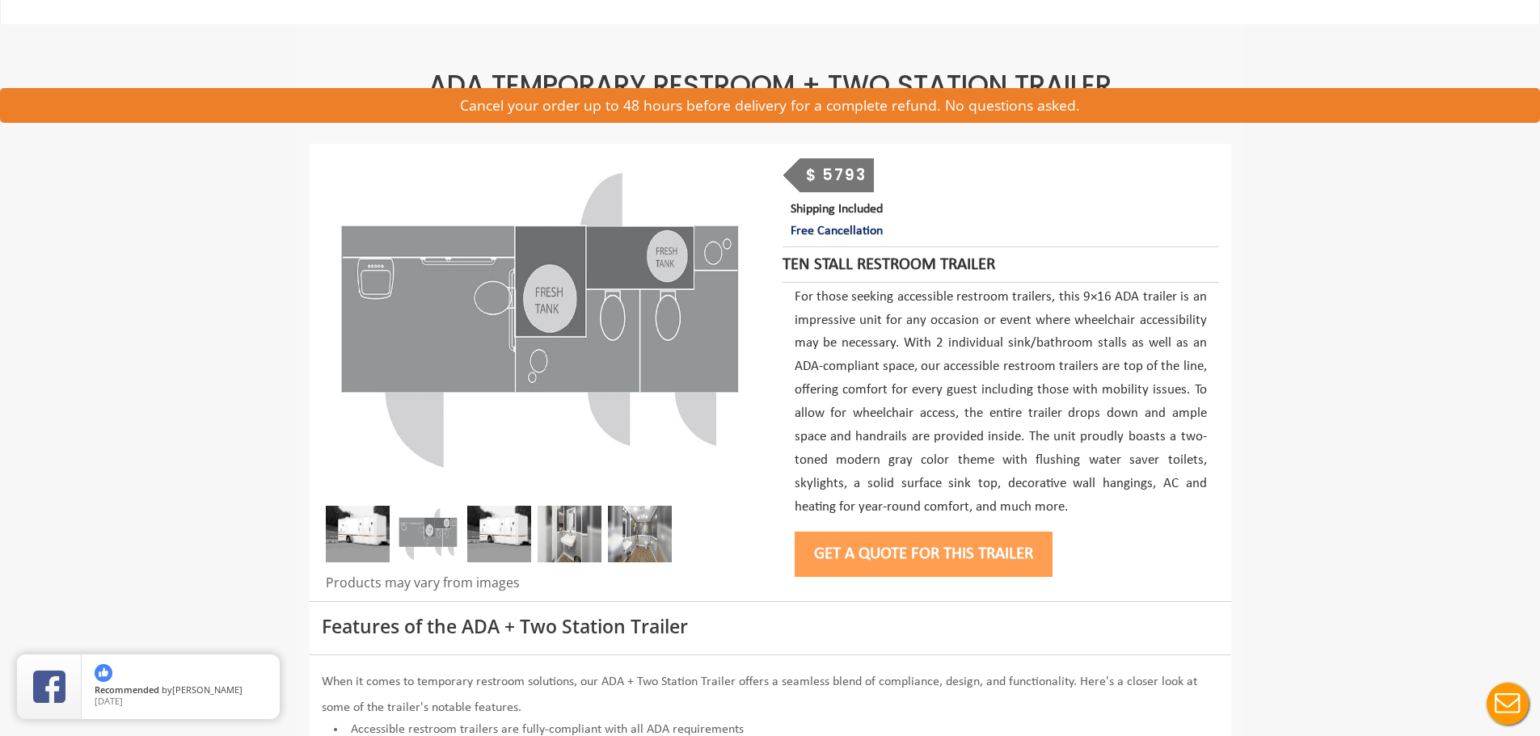
scroll to position [0, 0]
